Goal: Information Seeking & Learning: Learn about a topic

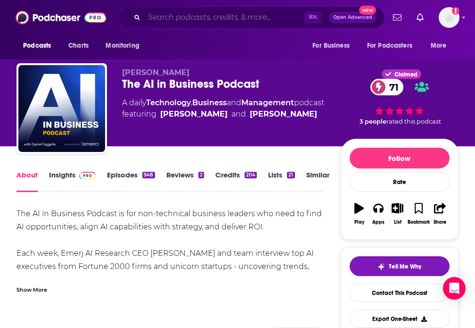
click at [197, 17] on input "Search podcasts, credits, & more..." at bounding box center [224, 17] width 160 height 15
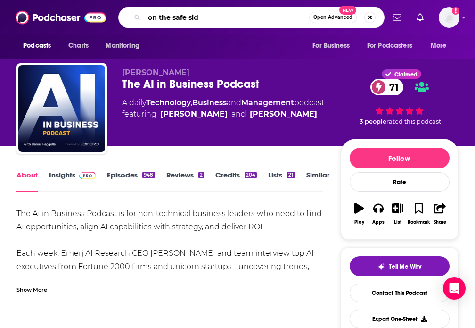
type input "on the safe side"
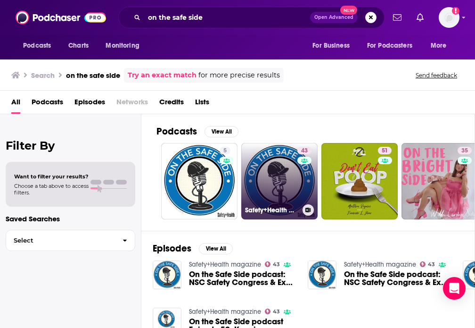
click at [292, 183] on link "43 Safety+Health magazine" at bounding box center [279, 181] width 76 height 76
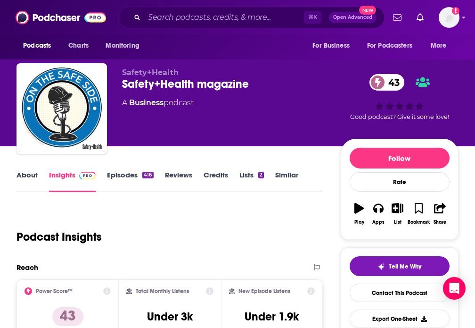
scroll to position [139, 0]
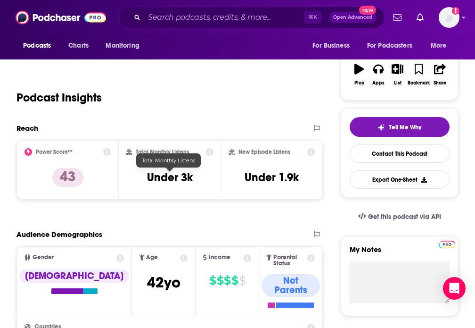
click at [177, 181] on h3 "Under 3k" at bounding box center [170, 177] width 46 height 14
copy div "Under 3k"
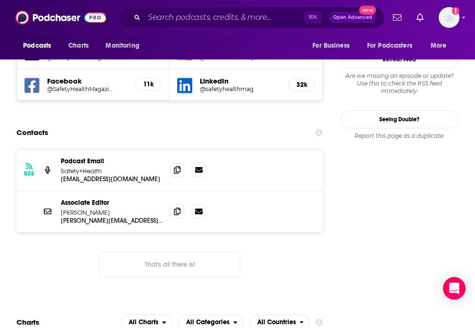
scroll to position [911, 0]
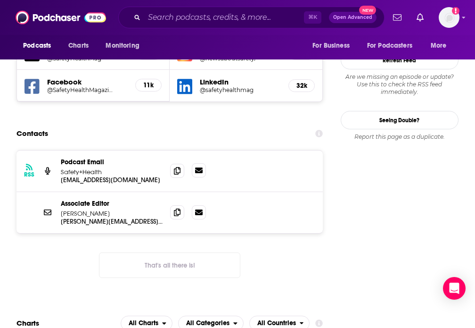
click at [202, 167] on icon at bounding box center [199, 170] width 8 height 6
click at [170, 150] on div "RSS Podcast Email Safety+Health newsaboutsafety@gmail.com newsaboutsafety@gmail…" at bounding box center [170, 170] width 307 height 41
click at [174, 163] on span at bounding box center [177, 170] width 14 height 14
click at [179, 208] on icon at bounding box center [177, 212] width 7 height 8
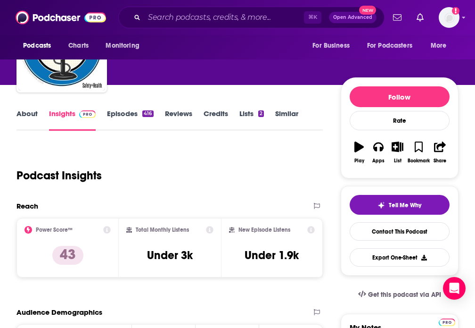
scroll to position [0, 0]
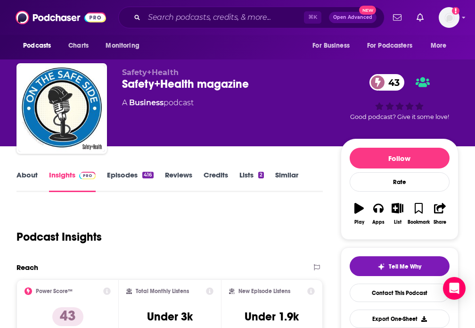
click at [30, 174] on link "About" at bounding box center [27, 181] width 21 height 22
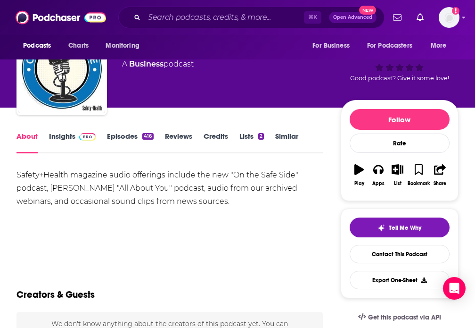
scroll to position [45, 0]
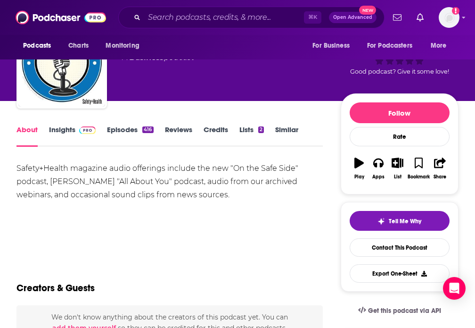
click at [120, 180] on div "Safety+Health magazine audio offerings include the new "On the Safe Side" podca…" at bounding box center [170, 182] width 307 height 40
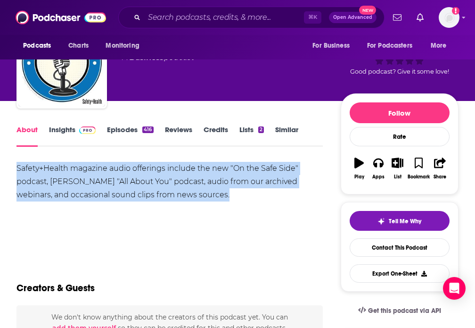
click at [120, 180] on div "Safety+Health magazine audio offerings include the new "On the Safe Side" podca…" at bounding box center [170, 182] width 307 height 40
copy div "Safety+Health magazine audio offerings include the new "On the Safe Side" podca…"
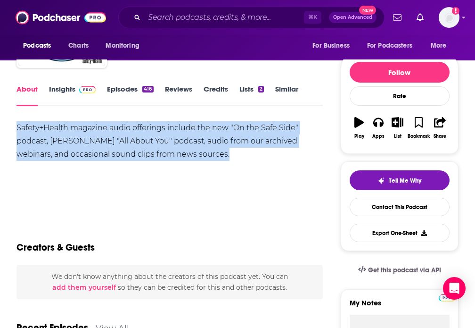
scroll to position [86, 0]
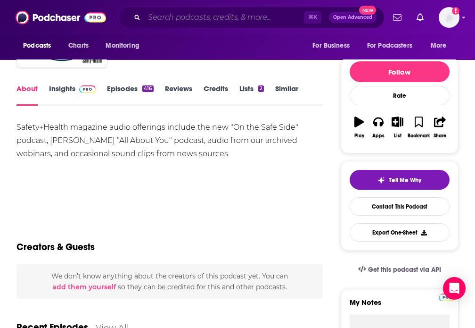
click at [235, 17] on input "Search podcasts, credits, & more..." at bounding box center [224, 17] width 160 height 15
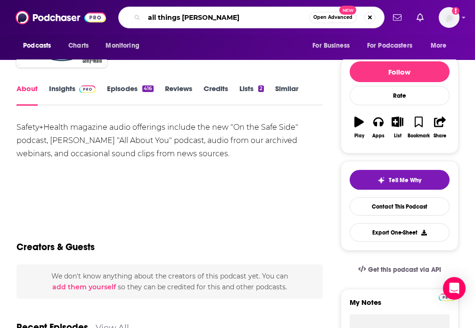
type input "all things safety"
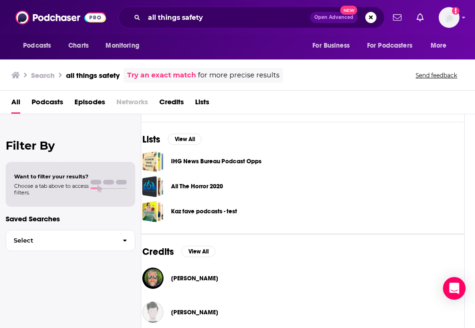
scroll to position [272, 10]
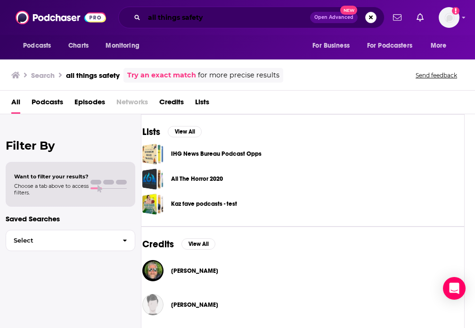
click at [224, 16] on input "all things safety" at bounding box center [227, 17] width 166 height 15
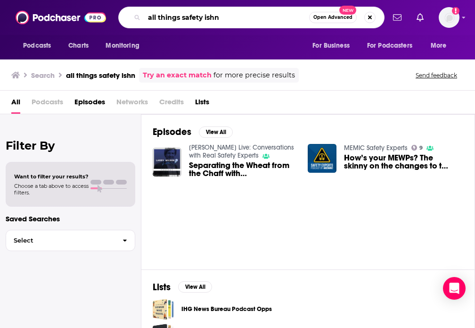
click at [215, 17] on input "all things safety ishn" at bounding box center [226, 17] width 165 height 15
click at [235, 17] on input "all things safety ishn" at bounding box center [226, 17] width 165 height 15
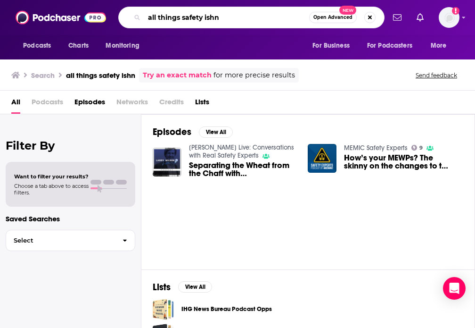
click at [235, 17] on input "all things safety ishn" at bounding box center [226, 17] width 165 height 15
paste input "ASCE Plot Points"
type input "ASCE Plot Points"
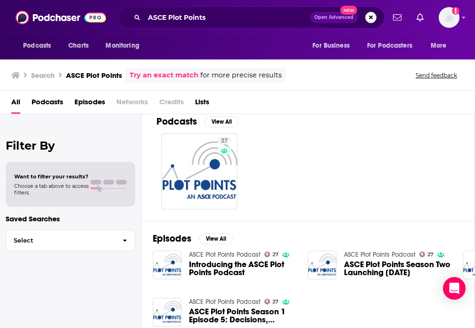
scroll to position [10, 0]
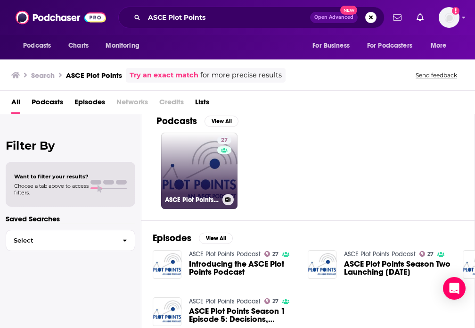
click at [199, 198] on h3 "ASCE Plot Points Podcast" at bounding box center [192, 200] width 54 height 8
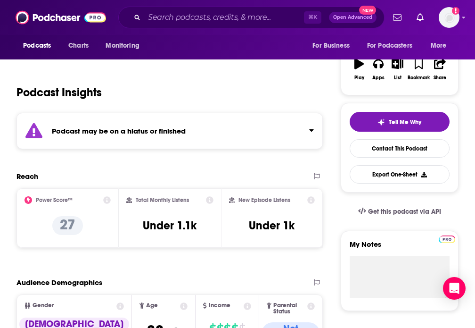
scroll to position [211, 0]
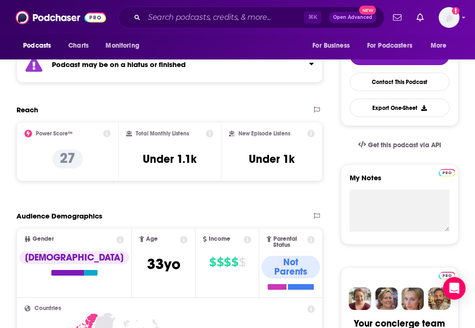
click at [166, 150] on div "Total Monthly Listens Under 1.1k" at bounding box center [169, 151] width 87 height 43
click at [166, 152] on h3 "Under 1.1k" at bounding box center [170, 159] width 54 height 14
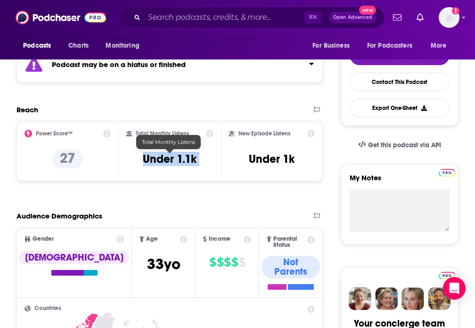
click at [166, 152] on h3 "Under 1.1k" at bounding box center [170, 159] width 54 height 14
copy div "Under 1.1k"
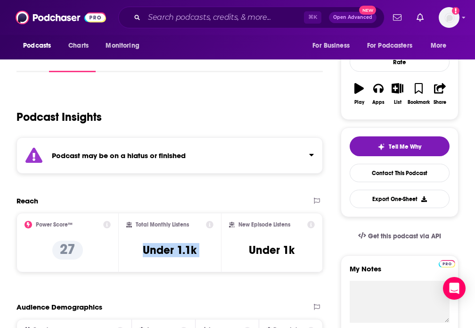
scroll to position [119, 0]
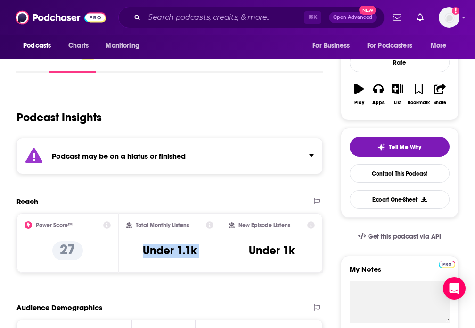
copy div "Under 1.1k"
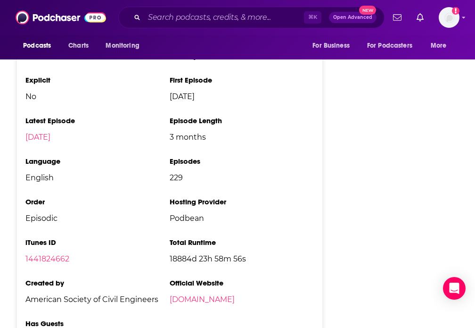
scroll to position [1620, 0]
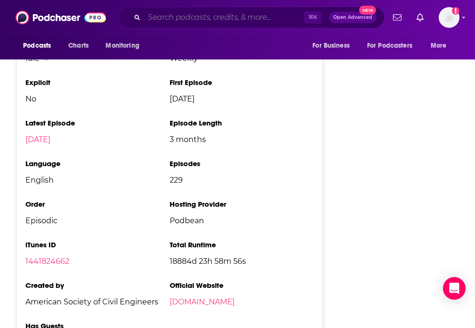
click at [230, 19] on input "Search podcasts, credits, & more..." at bounding box center [224, 17] width 160 height 15
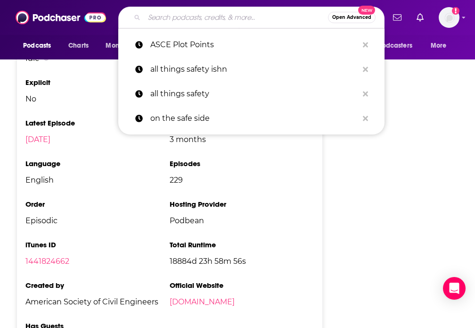
paste input "The Art of Construction"
type input "The Art of Construction"
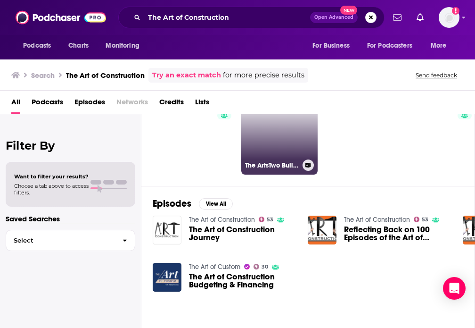
scroll to position [47, 0]
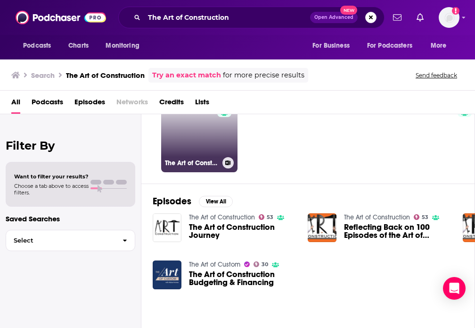
click at [182, 141] on link "53 The Art of Construction" at bounding box center [199, 134] width 76 height 76
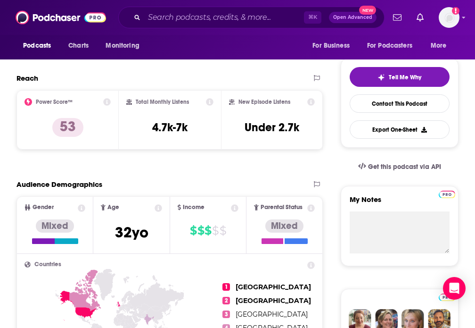
scroll to position [197, 0]
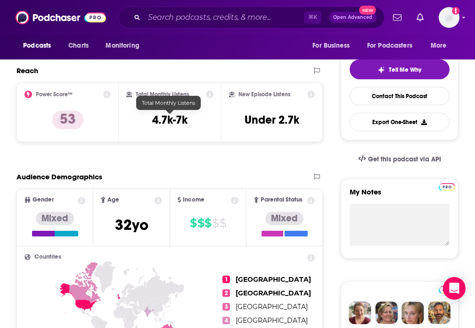
click at [164, 118] on h3 "4.7k-7k" at bounding box center [169, 120] width 35 height 14
copy div "4.7k-7k"
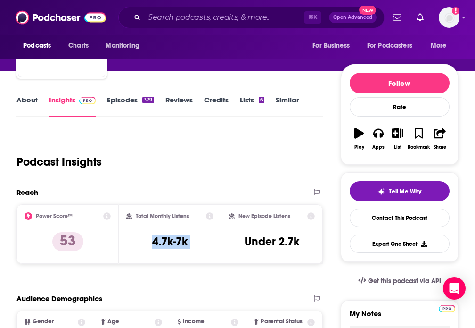
scroll to position [0, 0]
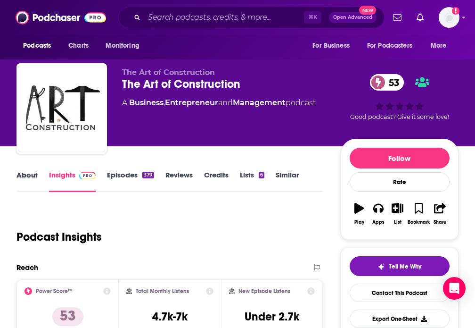
click at [41, 172] on div "About" at bounding box center [33, 181] width 33 height 22
click at [31, 174] on link "About" at bounding box center [27, 181] width 21 height 22
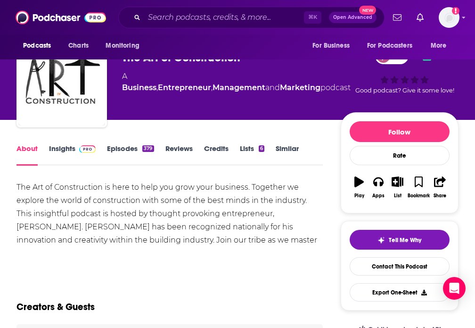
scroll to position [29, 0]
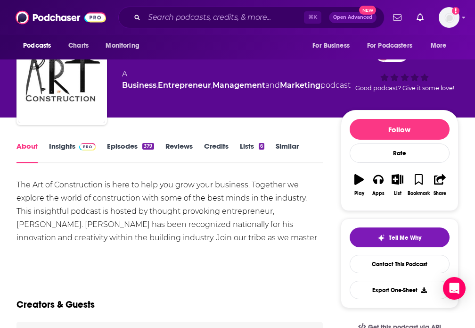
click at [237, 232] on div "The Art of Construction is here to help you grow your business. Together we exp…" at bounding box center [170, 217] width 307 height 79
click at [251, 210] on div "The Art of Construction is here to help you grow your business. Together we exp…" at bounding box center [170, 217] width 307 height 79
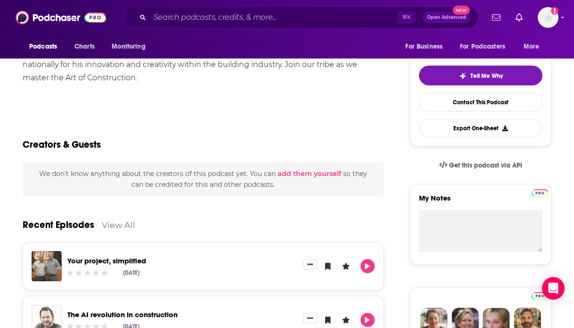
scroll to position [0, 0]
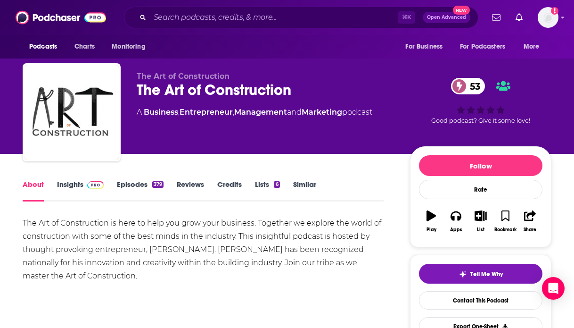
click at [79, 185] on link "Insights" at bounding box center [80, 191] width 47 height 22
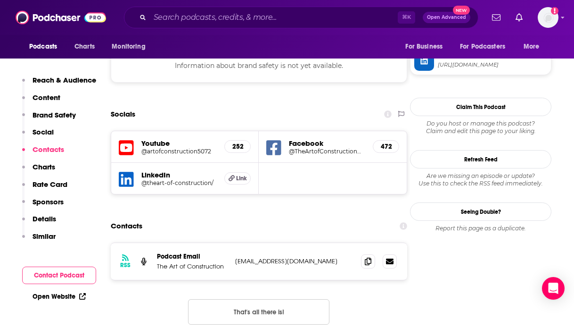
scroll to position [870, 0]
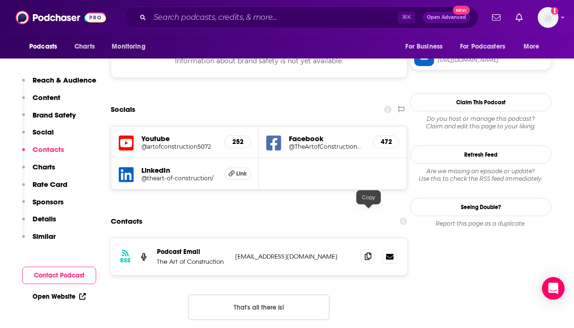
click at [370, 252] on icon at bounding box center [368, 256] width 7 height 8
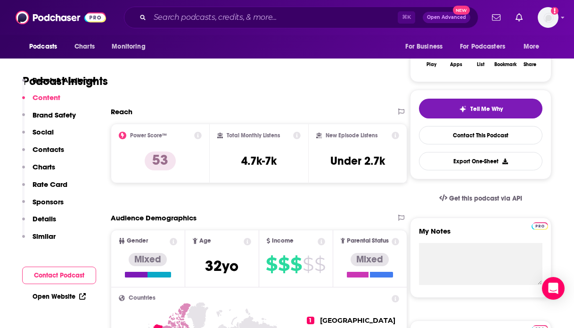
scroll to position [0, 0]
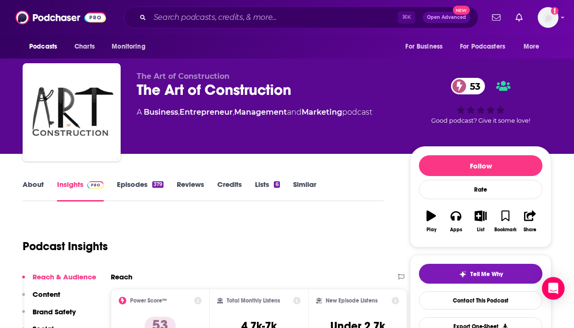
click at [23, 184] on link "About" at bounding box center [33, 191] width 21 height 22
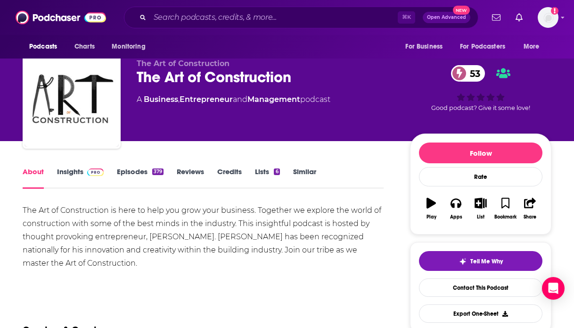
scroll to position [16, 0]
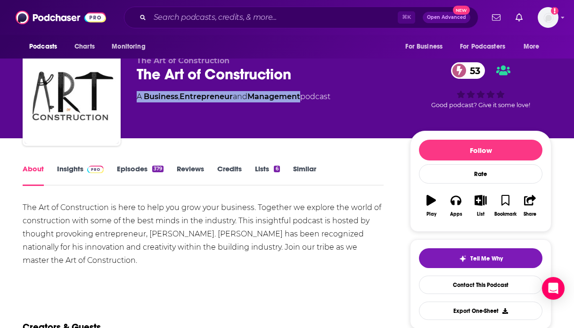
drag, startPoint x: 142, startPoint y: 90, endPoint x: 290, endPoint y: 121, distance: 150.5
click at [305, 99] on div "The Art of Construction The Art of Construction 53 A Business , Entrepreneur an…" at bounding box center [266, 93] width 258 height 75
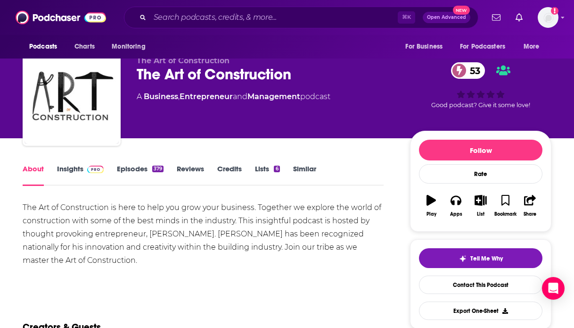
click at [192, 244] on div "The Art of Construction is here to help you grow your business. Together we exp…" at bounding box center [203, 234] width 361 height 66
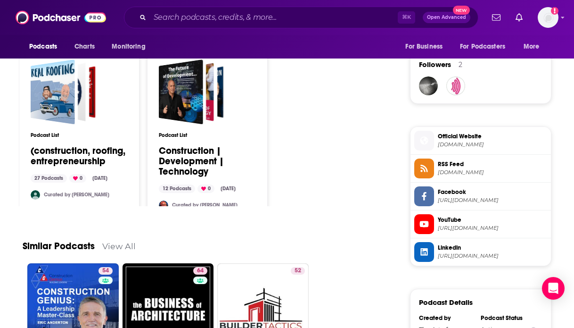
scroll to position [688, 0]
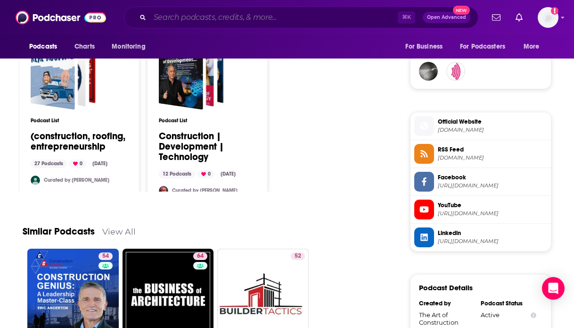
click at [259, 22] on input "Search podcasts, credits, & more..." at bounding box center [274, 17] width 248 height 15
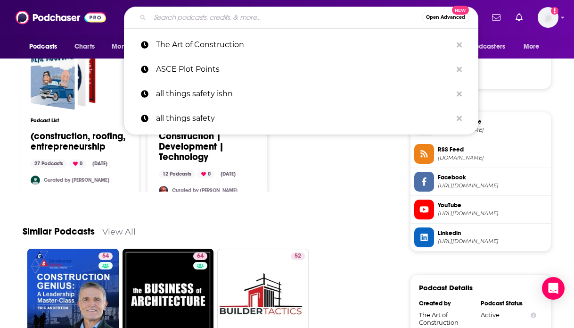
paste input "The Builders’ Table"
type input "The Builders’ Table"
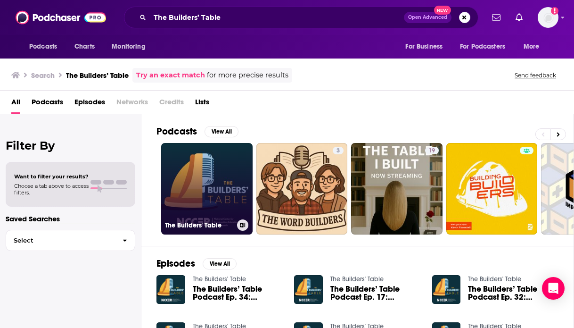
click at [195, 170] on link "The Builders' Table" at bounding box center [206, 188] width 91 height 91
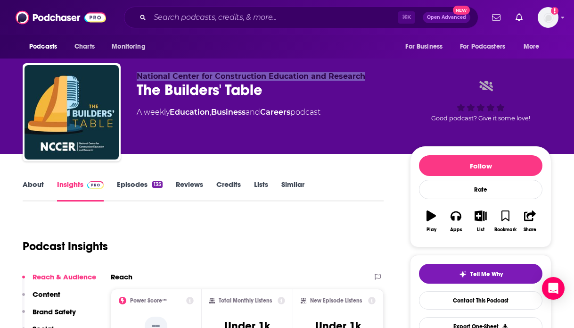
drag, startPoint x: 374, startPoint y: 75, endPoint x: 132, endPoint y: 77, distance: 241.9
click at [132, 77] on div "National Center for Construction Education and Research The Builders' Table A w…" at bounding box center [287, 114] width 529 height 102
copy span "National Center for Construction Education and Research"
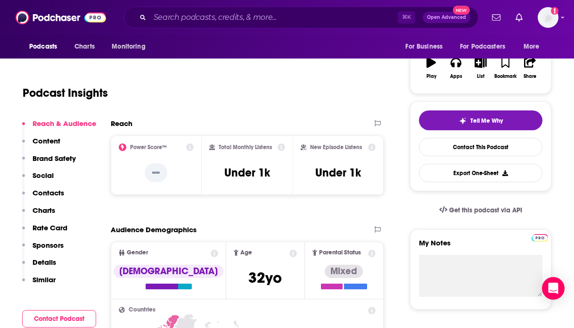
scroll to position [154, 0]
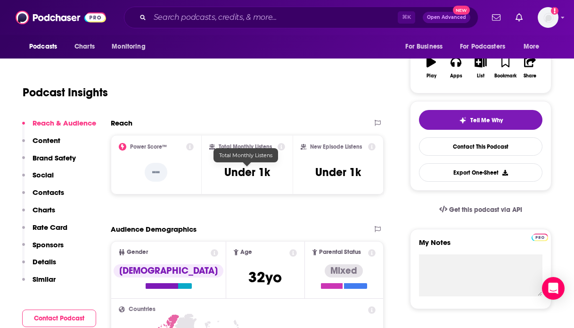
click at [241, 171] on h3 "Under 1k" at bounding box center [247, 172] width 46 height 14
copy div "Under 1k"
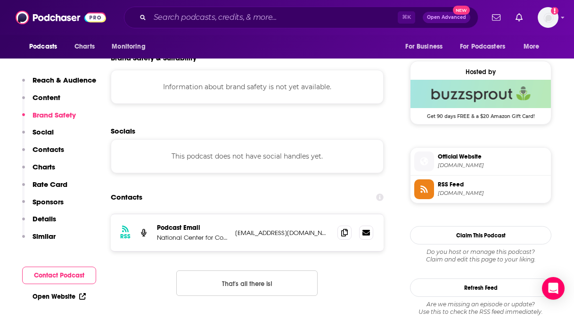
scroll to position [666, 0]
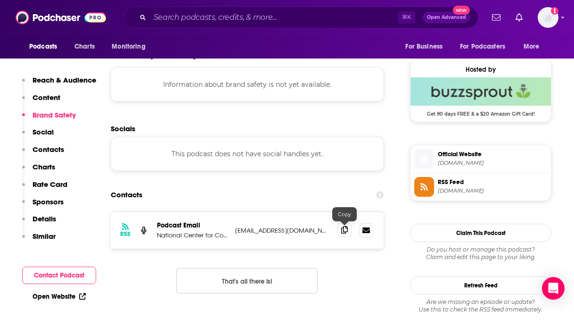
click at [345, 233] on icon at bounding box center [344, 230] width 7 height 8
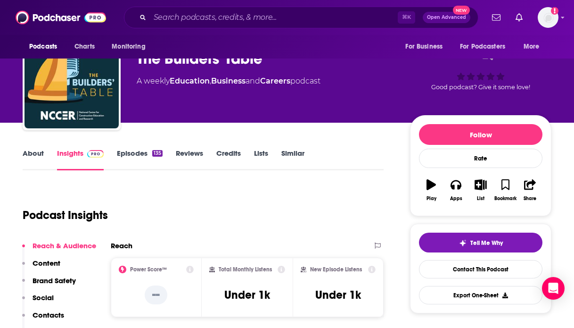
scroll to position [0, 0]
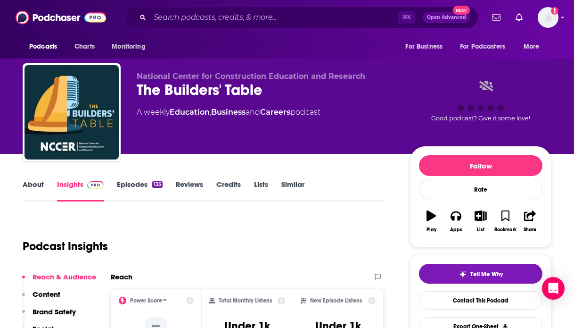
click at [33, 183] on link "About" at bounding box center [33, 191] width 21 height 22
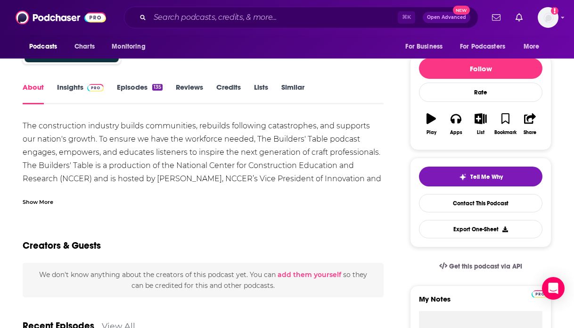
scroll to position [105, 0]
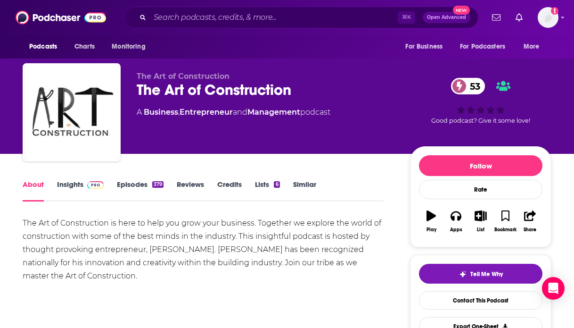
click at [68, 179] on div "About Insights Episodes 379 Reviews Credits Lists 6 Similar" at bounding box center [203, 189] width 361 height 23
click at [68, 187] on link "Insights" at bounding box center [80, 191] width 47 height 22
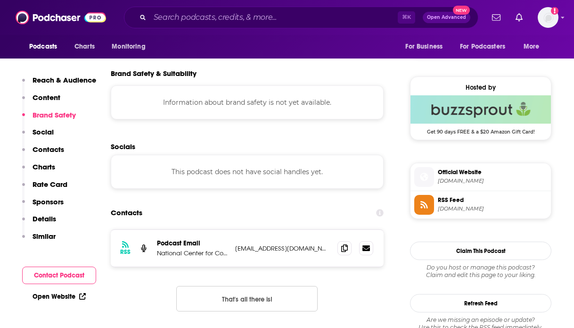
scroll to position [654, 0]
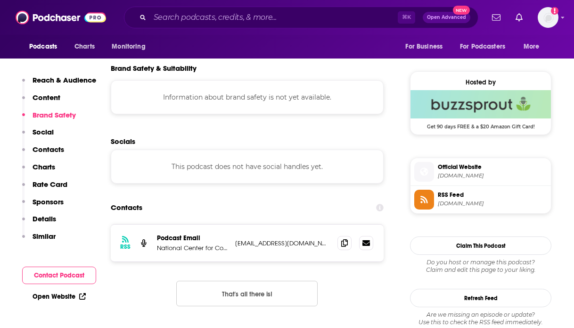
click at [453, 170] on span "Official Website" at bounding box center [492, 167] width 109 height 8
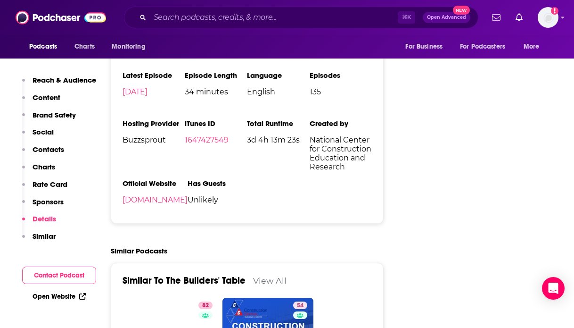
scroll to position [1304, 0]
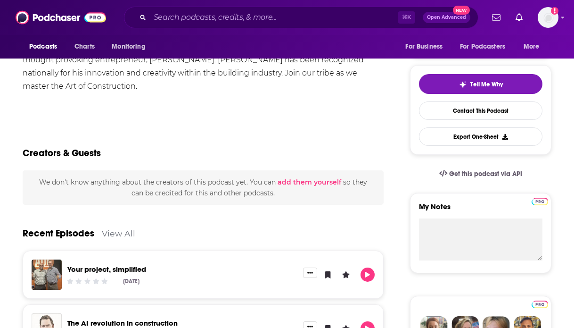
scroll to position [95, 0]
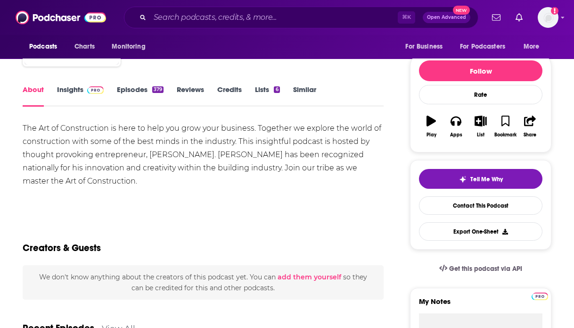
click at [82, 95] on link "Insights" at bounding box center [80, 96] width 47 height 22
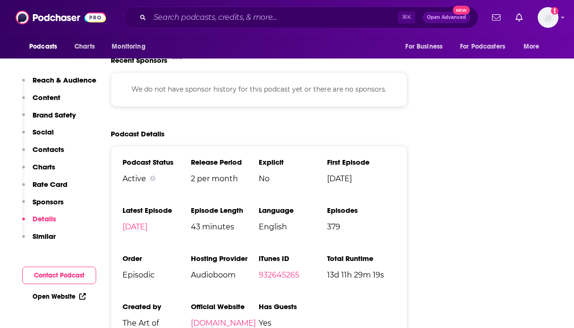
scroll to position [1492, 0]
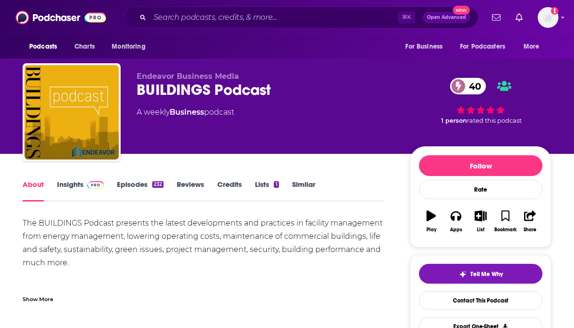
click at [73, 189] on link "Insights" at bounding box center [80, 191] width 47 height 22
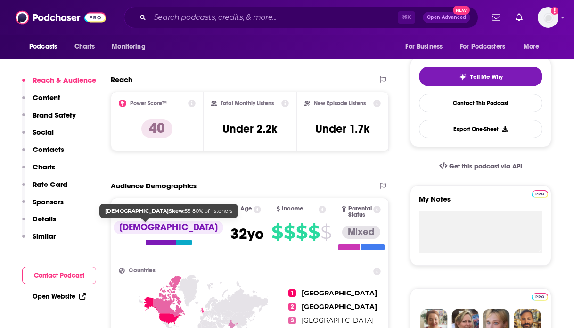
scroll to position [196, 0]
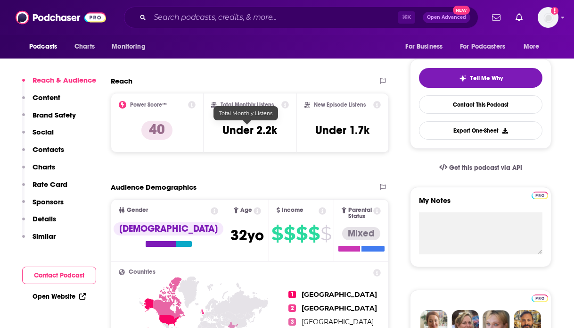
click at [246, 125] on h3 "Under 2.2k" at bounding box center [250, 130] width 55 height 14
copy div "Under 2.2k"
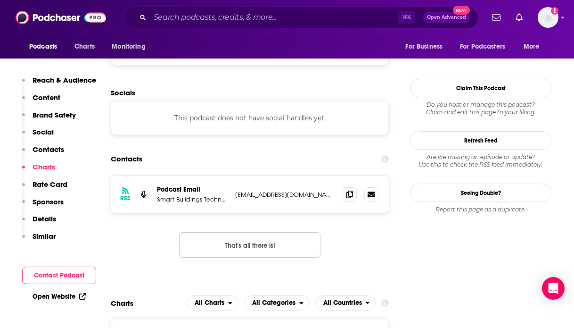
scroll to position [859, 0]
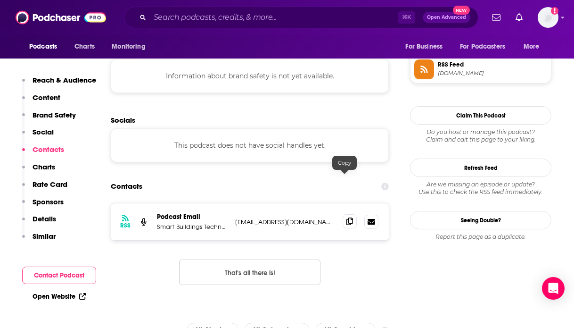
click at [347, 217] on icon at bounding box center [350, 221] width 7 height 8
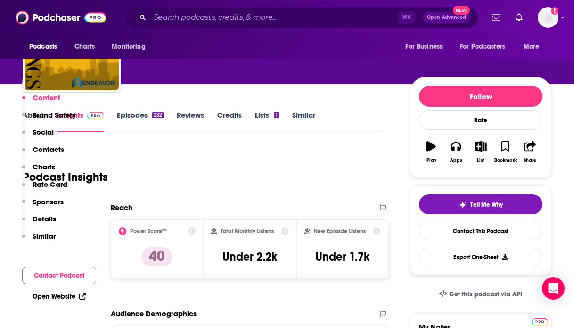
scroll to position [28, 0]
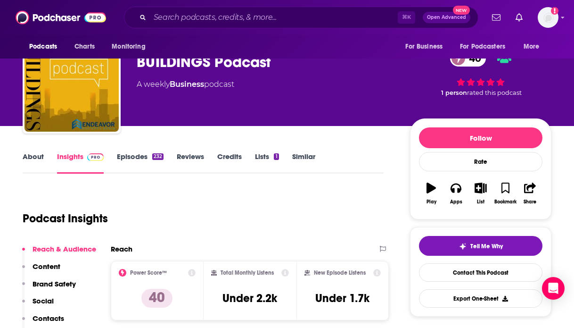
click at [26, 163] on link "About" at bounding box center [33, 163] width 21 height 22
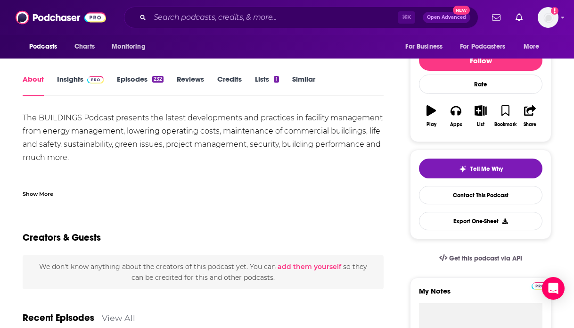
scroll to position [73, 0]
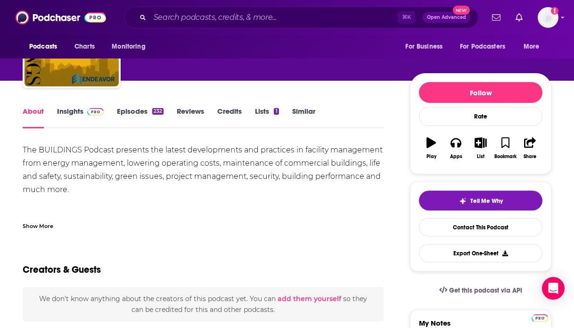
click at [81, 112] on link "Insights" at bounding box center [80, 118] width 47 height 22
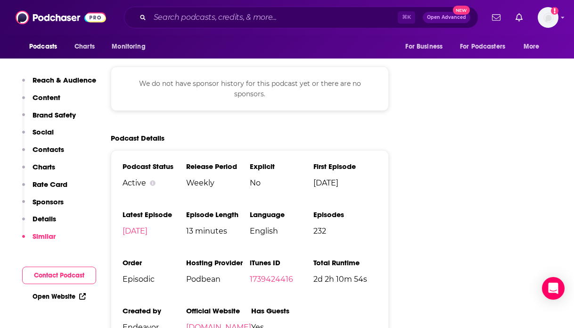
scroll to position [1347, 0]
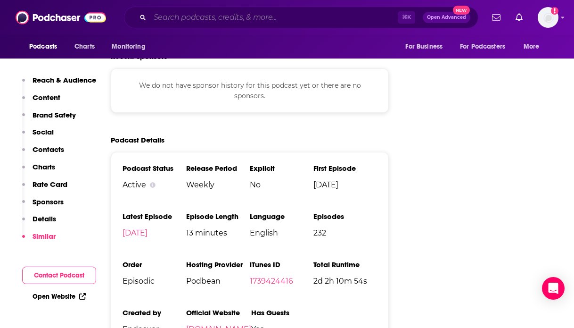
click at [256, 15] on input "Search podcasts, credits, & more..." at bounding box center [274, 17] width 248 height 15
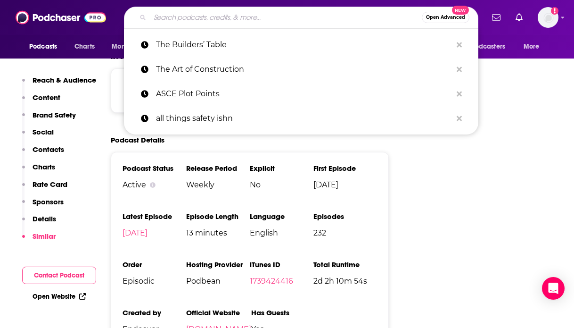
paste input "CONEXPO-CON/AGG Podcast"
type input "CONEXPO-CON/AGG Podcast"
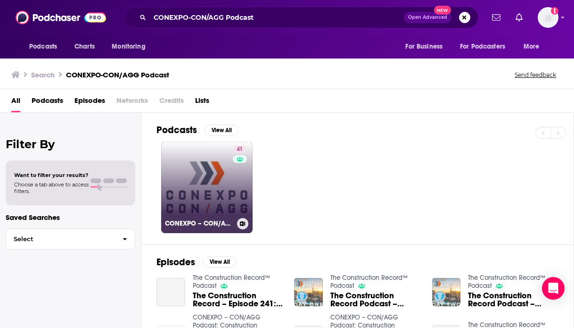
click at [208, 201] on link "41 CONEXPO – CON/AGG Podcast: Construction Business Insights For Contractors" at bounding box center [206, 186] width 91 height 91
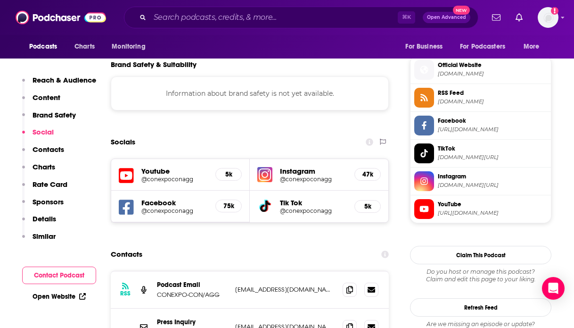
scroll to position [832, 0]
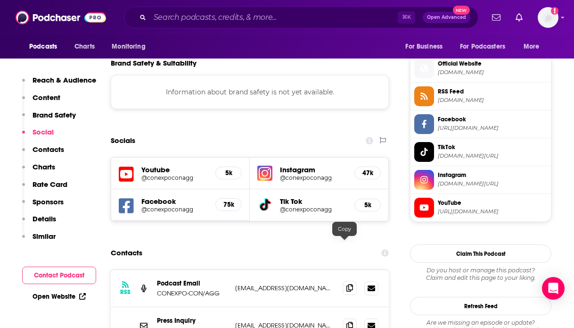
click at [346, 281] on span at bounding box center [350, 288] width 14 height 14
click at [347, 321] on icon at bounding box center [350, 325] width 7 height 8
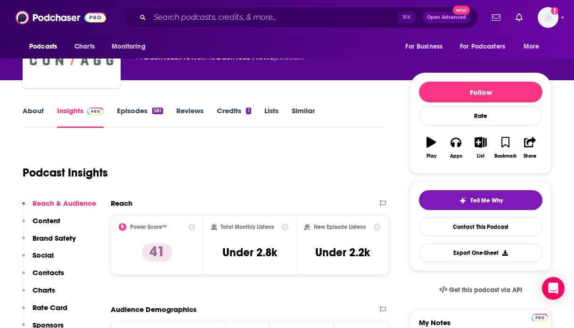
scroll to position [75, 0]
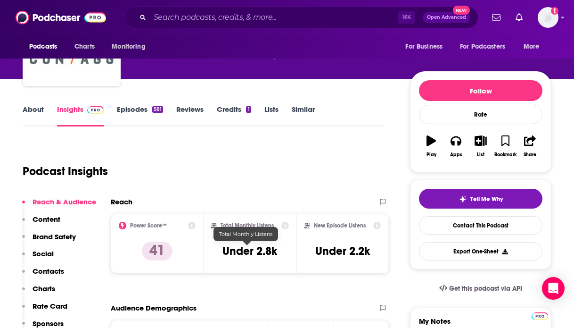
click at [250, 242] on div "Total Monthly Listens Under 2.8k" at bounding box center [250, 243] width 78 height 43
copy div "Under 2.8k"
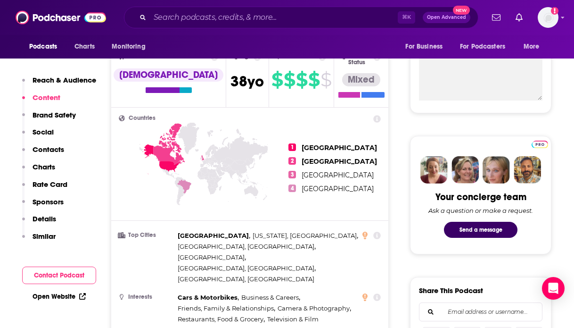
scroll to position [0, 0]
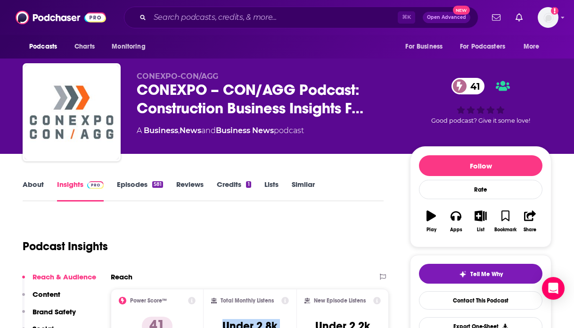
click at [38, 186] on link "About" at bounding box center [33, 191] width 21 height 22
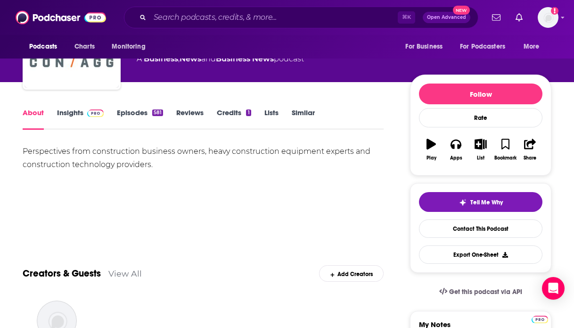
scroll to position [85, 0]
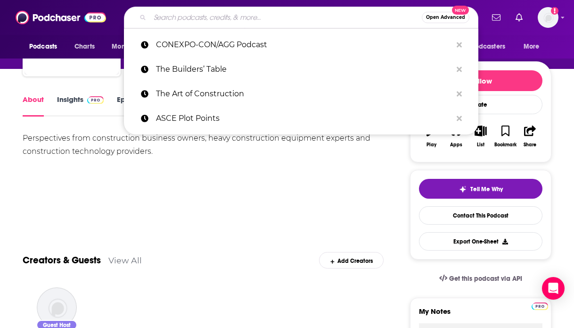
click at [173, 20] on input "Search podcasts, credits, & more..." at bounding box center [286, 17] width 272 height 15
paste input "Construction Genius: A Leadership Master Class"
type input "Construction Genius: A Leadership Master Class"
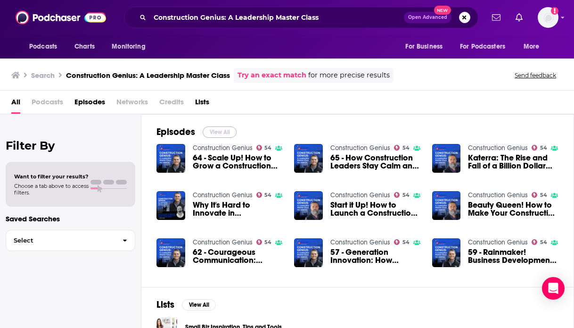
click at [228, 132] on button "View All" at bounding box center [220, 131] width 34 height 11
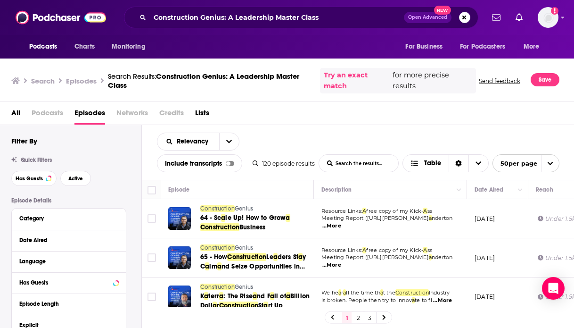
click at [49, 113] on span "Podcasts" at bounding box center [48, 114] width 32 height 19
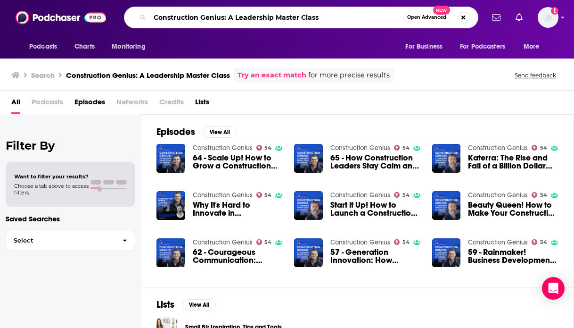
drag, startPoint x: 226, startPoint y: 18, endPoint x: 229, endPoint y: 27, distance: 9.8
click at [229, 27] on div "Construction Genius: A Leadership Master Class Open Advanced New" at bounding box center [301, 18] width 355 height 22
type input "Construction Genius"
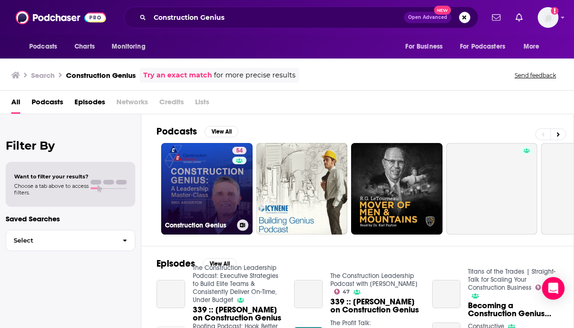
click at [204, 215] on link "54 Construction Genius" at bounding box center [206, 188] width 91 height 91
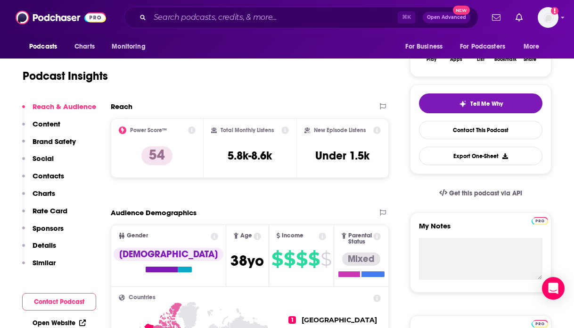
scroll to position [172, 0]
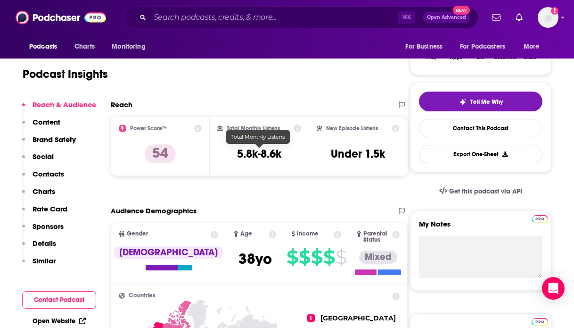
click at [241, 155] on h3 "5.8k-8.6k" at bounding box center [259, 154] width 44 height 14
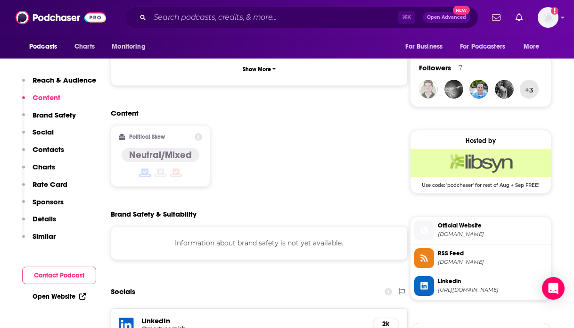
scroll to position [803, 0]
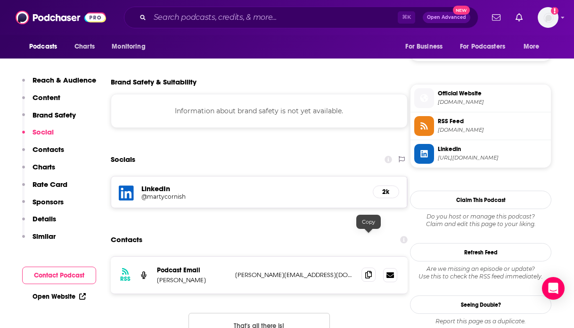
click at [370, 271] on icon at bounding box center [368, 275] width 7 height 8
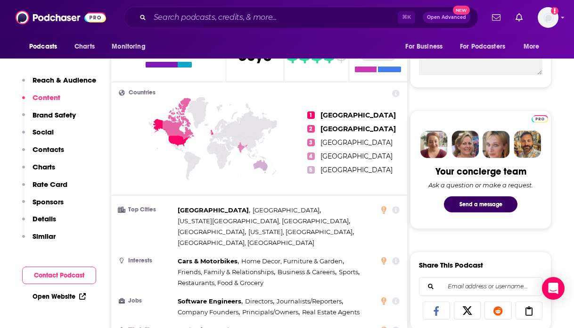
scroll to position [0, 0]
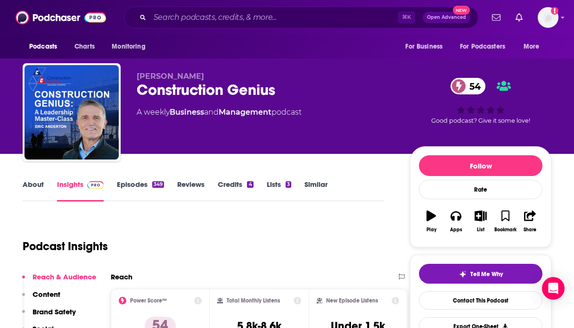
click at [43, 181] on link "About" at bounding box center [33, 191] width 21 height 22
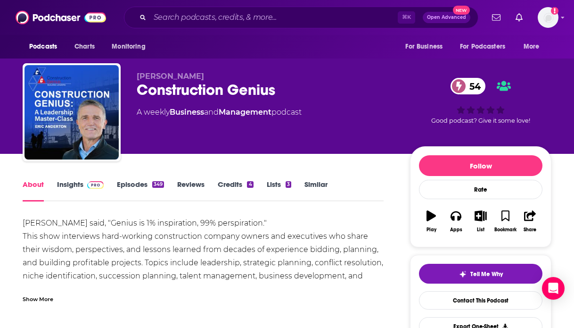
click at [84, 187] on span at bounding box center [93, 184] width 20 height 9
